Goal: Task Accomplishment & Management: Manage account settings

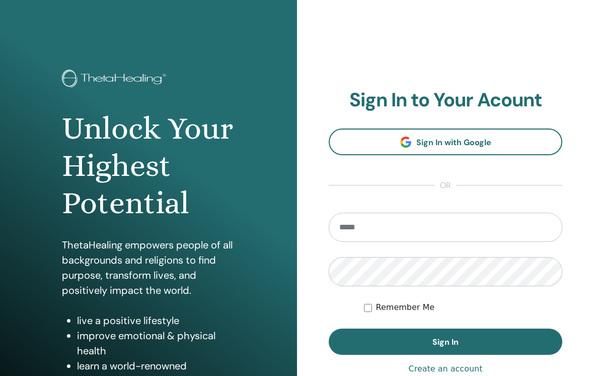
scroll to position [130, 0]
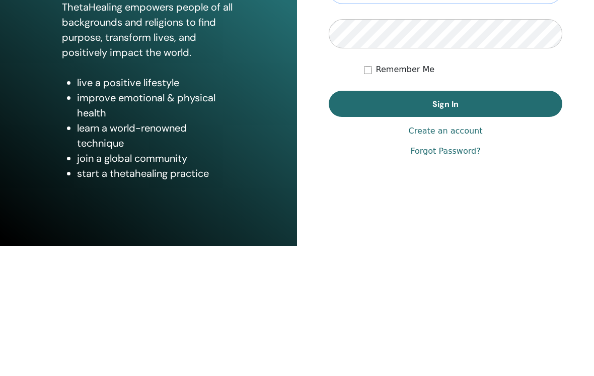
type input "**********"
click at [446, 221] on button "Sign In" at bounding box center [446, 234] width 234 height 26
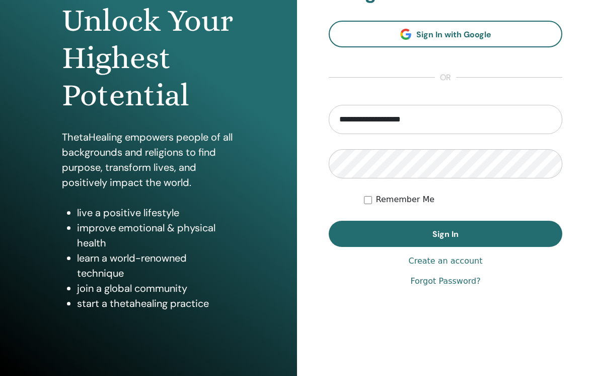
click at [514, 234] on button "Sign In" at bounding box center [446, 234] width 234 height 26
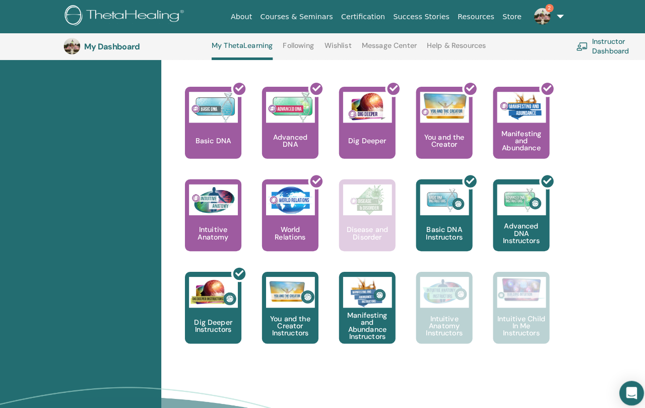
scroll to position [443, 0]
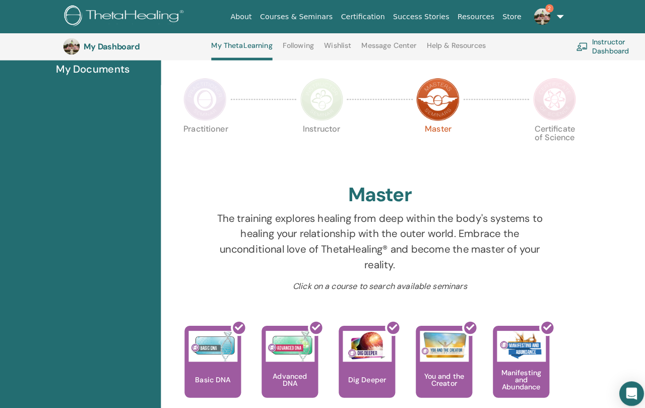
scroll to position [156, 0]
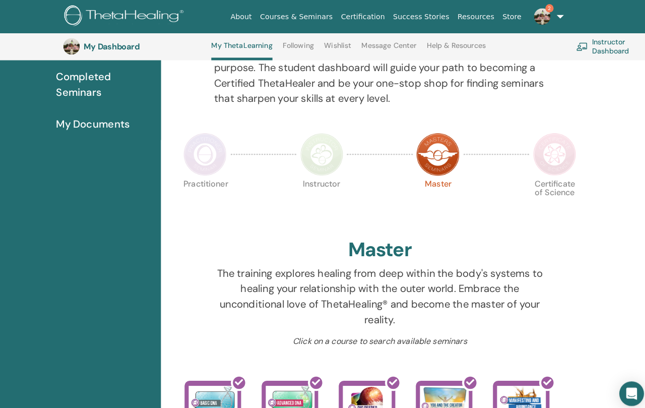
click at [312, 157] on img at bounding box center [319, 151] width 42 height 42
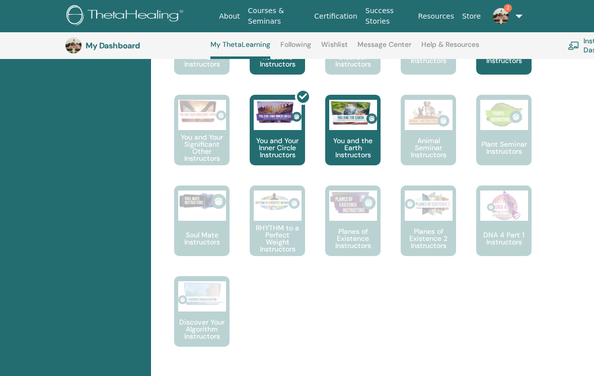
scroll to position [693, 0]
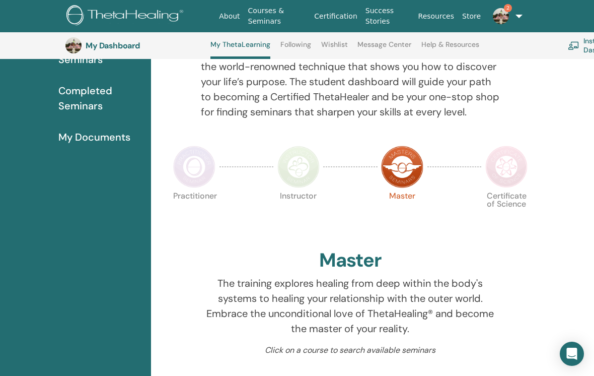
scroll to position [141, 0]
click at [507, 168] on img at bounding box center [507, 166] width 42 height 42
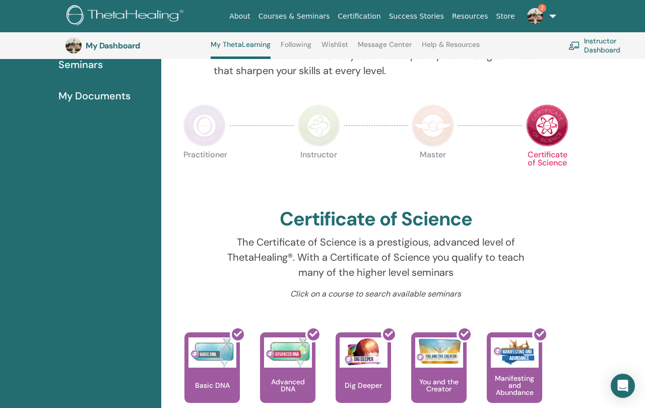
scroll to position [181, 0]
click at [193, 138] on img at bounding box center [204, 125] width 42 height 42
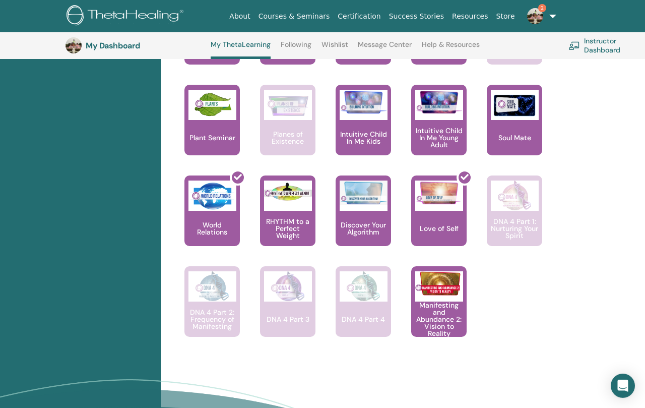
scroll to position [774, 0]
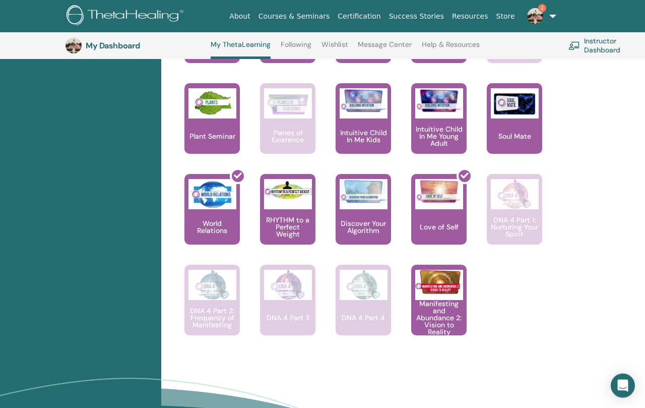
click at [373, 202] on img at bounding box center [364, 191] width 48 height 25
